Goal: Task Accomplishment & Management: Manage account settings

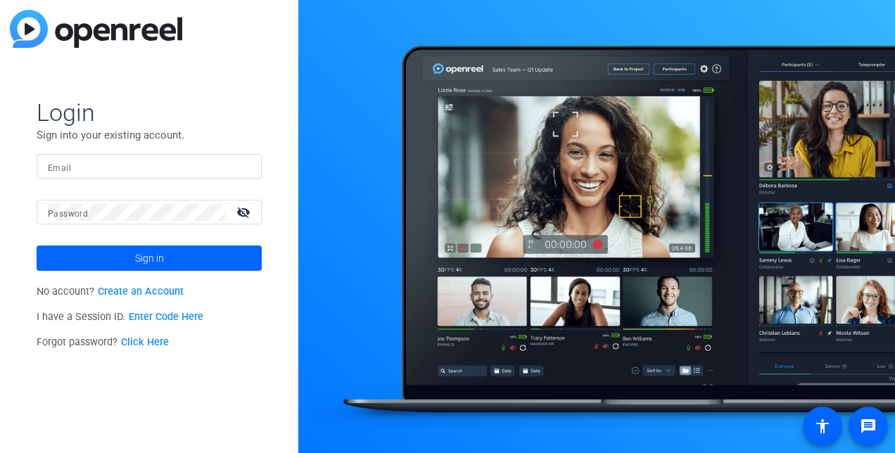
click at [141, 165] on input "Email" at bounding box center [149, 166] width 203 height 17
type input "[PERSON_NAME][EMAIL_ADDRESS][PERSON_NAME][DOMAIN_NAME]"
click at [144, 343] on link "Click Here" at bounding box center [145, 342] width 48 height 12
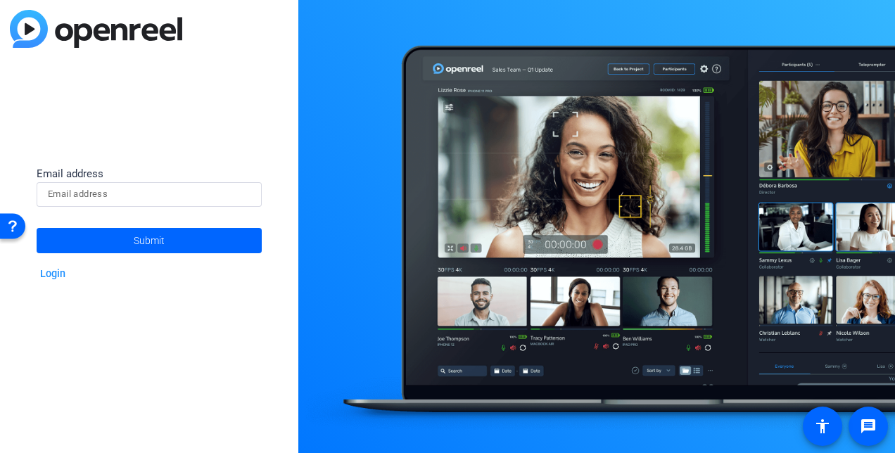
click at [128, 197] on input at bounding box center [149, 194] width 203 height 17
type input "[PERSON_NAME][EMAIL_ADDRESS][PERSON_NAME][DOMAIN_NAME]"
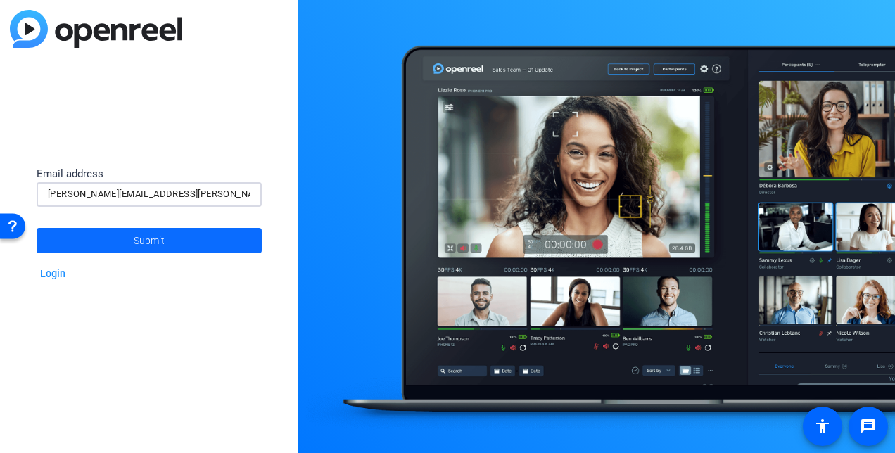
click at [130, 243] on span at bounding box center [149, 241] width 225 height 34
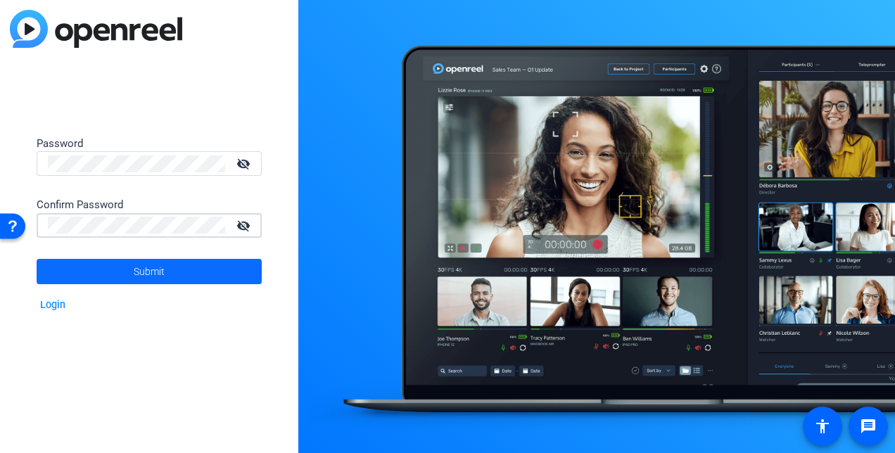
click at [183, 277] on span at bounding box center [149, 272] width 225 height 34
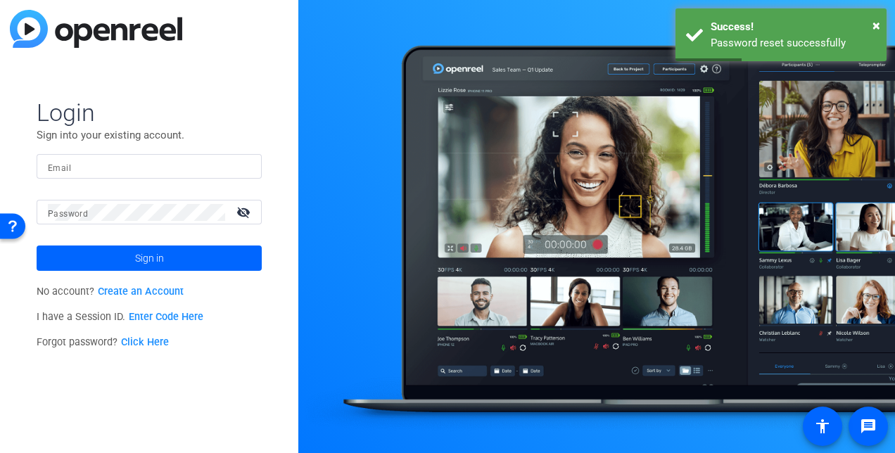
click at [67, 173] on div "Email" at bounding box center [149, 166] width 203 height 25
type input "[PERSON_NAME][EMAIL_ADDRESS][PERSON_NAME][DOMAIN_NAME]"
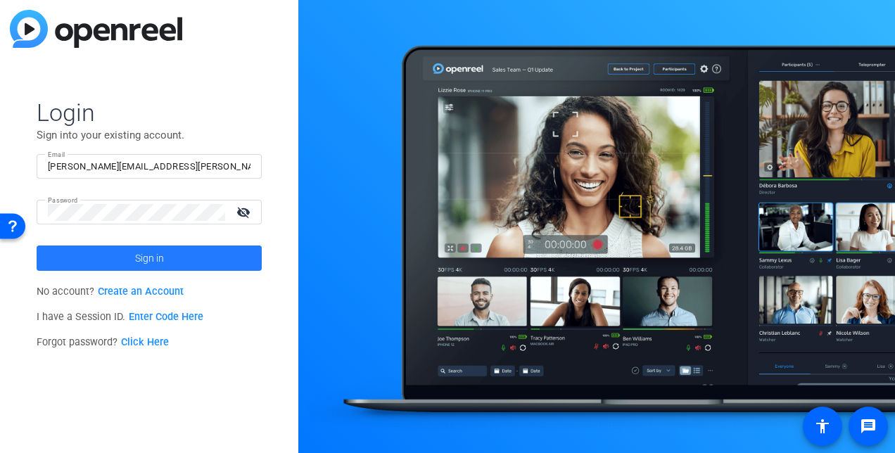
click at [126, 253] on span at bounding box center [149, 258] width 225 height 34
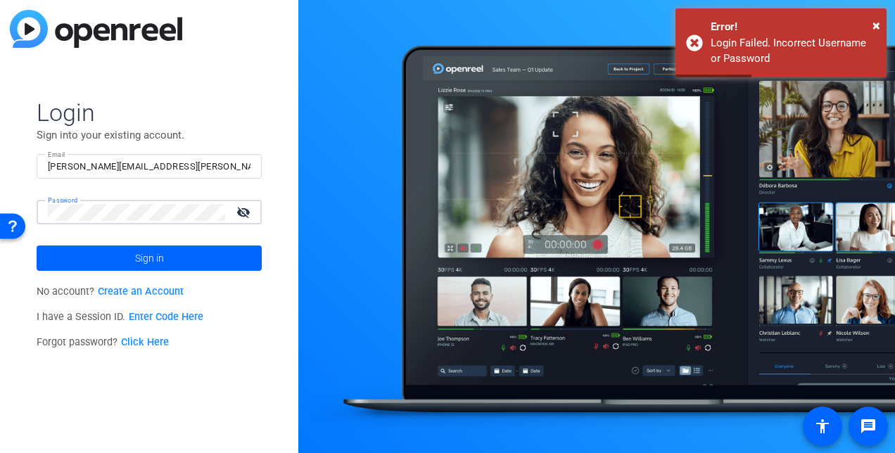
click at [0, 199] on html "Accessibility Screen-Reader Guide, Feedback, and Issue Reporting | New window L…" at bounding box center [447, 226] width 895 height 453
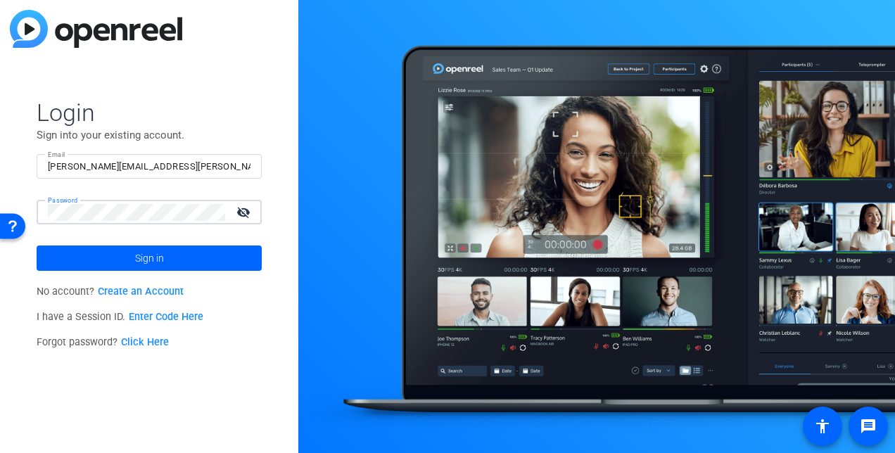
click at [37, 246] on button "Sign in" at bounding box center [149, 258] width 225 height 25
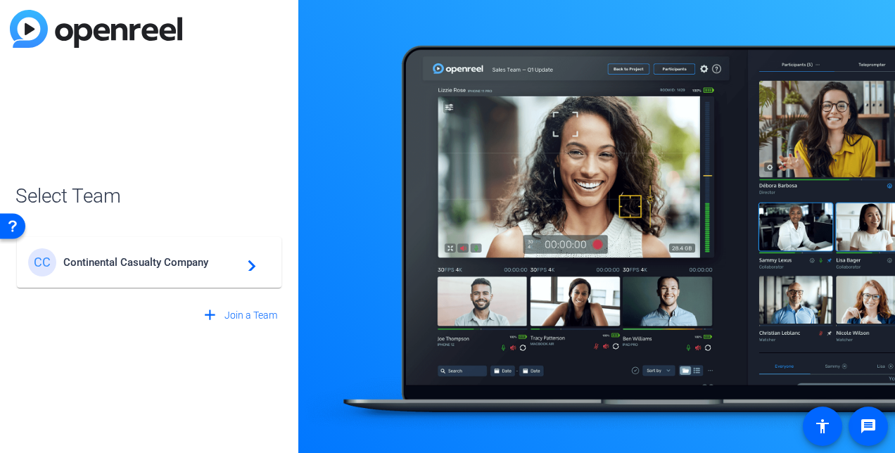
click at [126, 260] on span "Continental Casualty Company" at bounding box center [151, 262] width 176 height 13
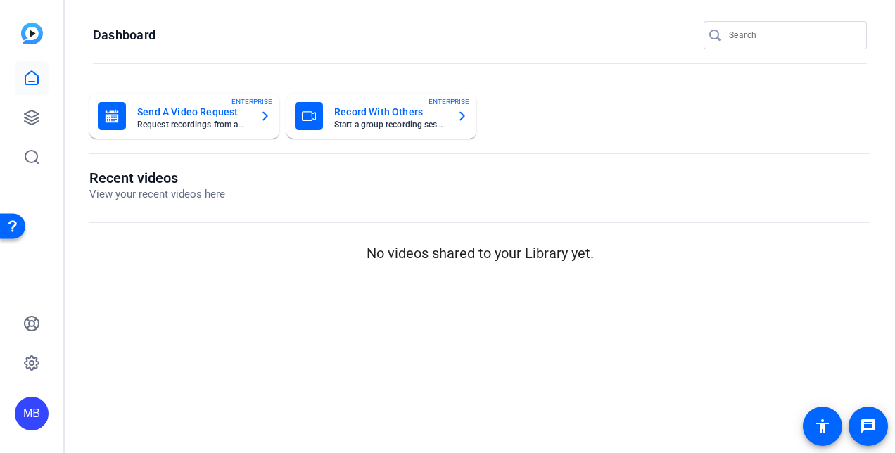
click at [182, 188] on p "View your recent videos here" at bounding box center [157, 195] width 136 height 16
click at [132, 187] on p "View your recent videos here" at bounding box center [157, 195] width 136 height 16
click at [37, 80] on icon at bounding box center [31, 78] width 17 height 17
click at [217, 145] on openreel-dashboard-quick-actions "Send A Video Request Request recordings from anyone, anywhere ENTERPRISE Record…" at bounding box center [479, 132] width 781 height 76
click at [168, 194] on p "View your recent videos here" at bounding box center [157, 195] width 136 height 16
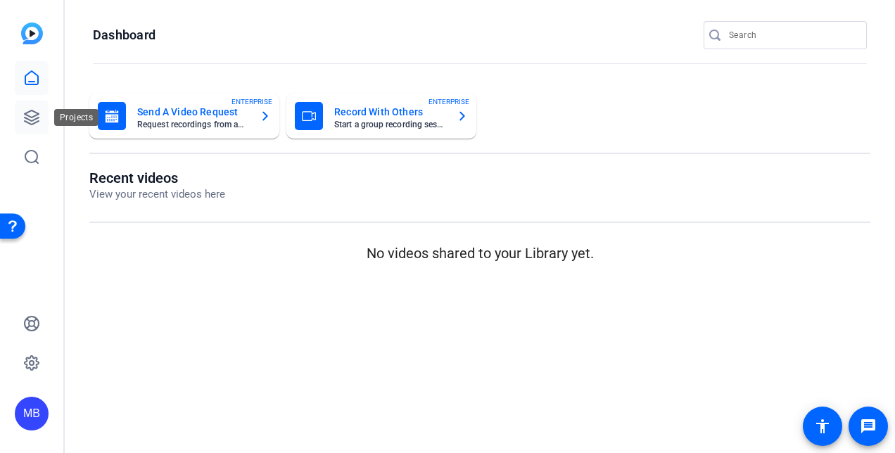
click at [39, 103] on link at bounding box center [32, 118] width 34 height 34
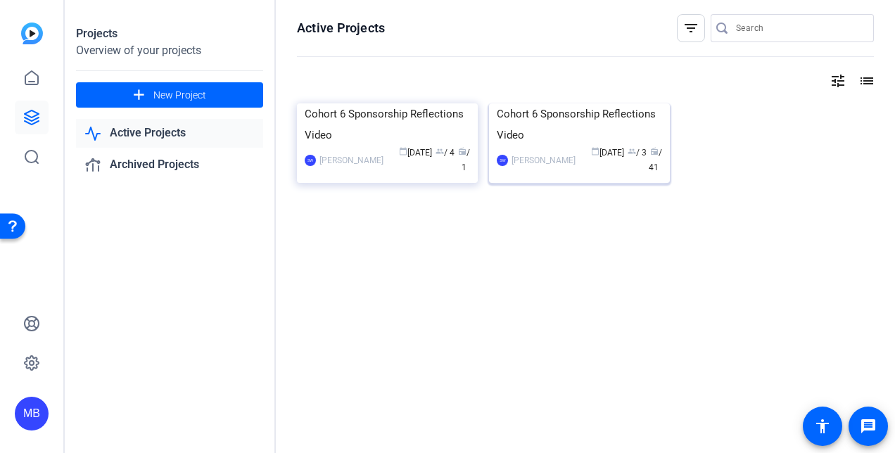
click at [528, 146] on div "Cohort 6 Sponsorship Reflections Video" at bounding box center [579, 124] width 165 height 42
